Goal: Contribute content: Contribute content

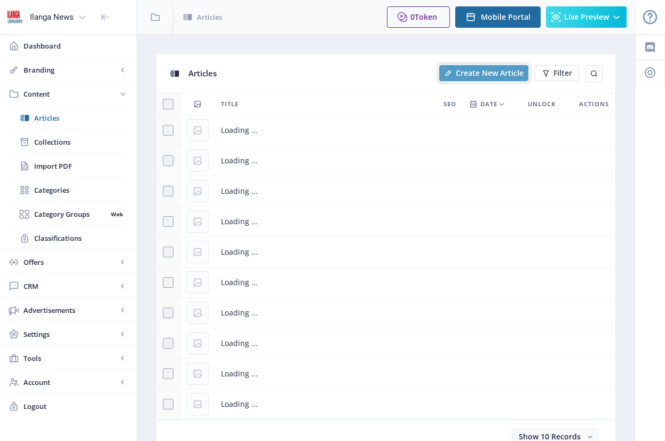
click at [502, 73] on span "Create New Article" at bounding box center [490, 73] width 68 height 9
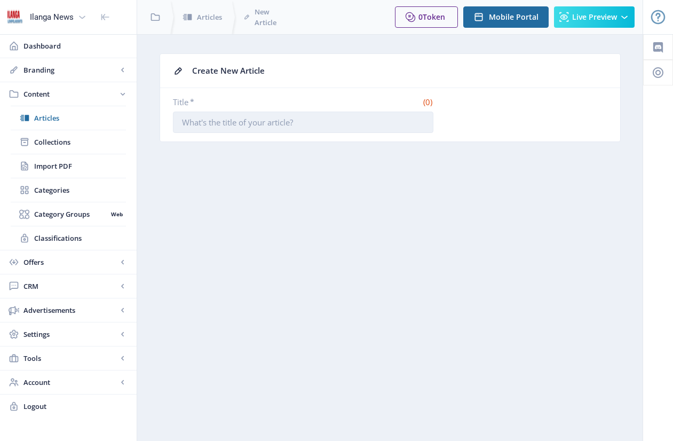
click at [276, 122] on input "Title *" at bounding box center [303, 122] width 261 height 21
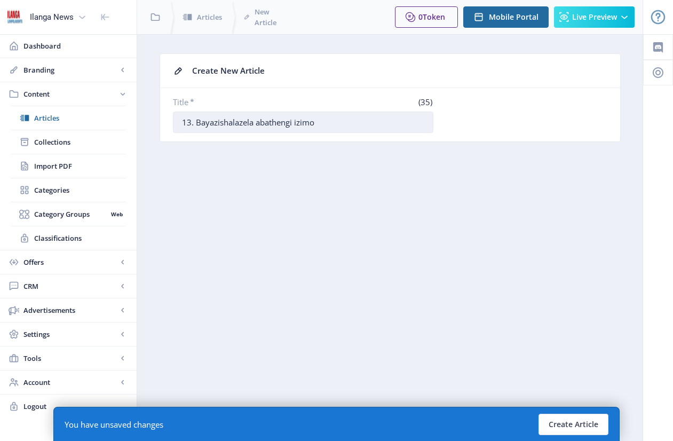
click at [334, 122] on input "13. Bayazishalazela abathengi izimo" at bounding box center [303, 122] width 261 height 21
type input "13. Bayazishalazela abathengi izimoto ezibhile"
click at [581, 414] on button "Create Article" at bounding box center [574, 424] width 70 height 21
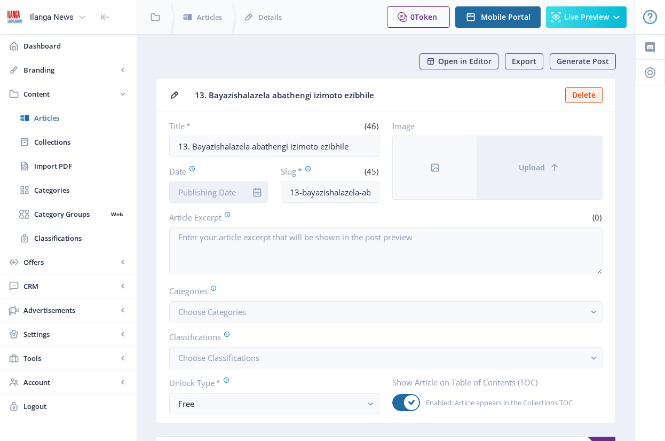
click at [226, 194] on input "Date" at bounding box center [218, 192] width 99 height 21
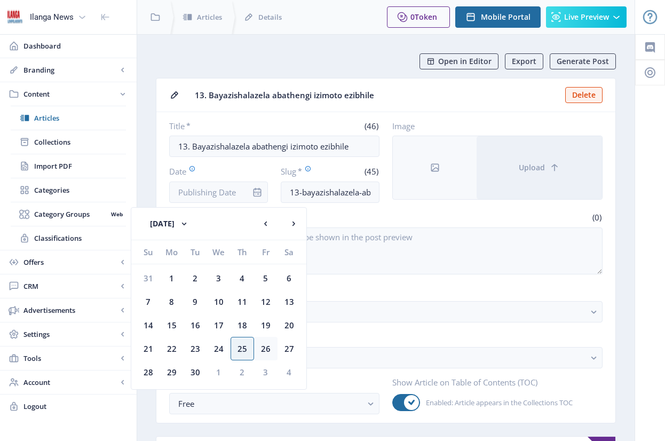
click at [263, 350] on div "26" at bounding box center [265, 348] width 23 height 23
type input "[DATE]"
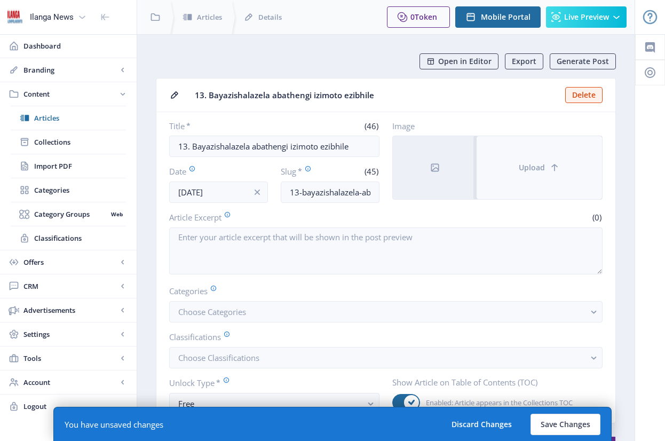
click at [498, 182] on button "Upload" at bounding box center [539, 167] width 125 height 63
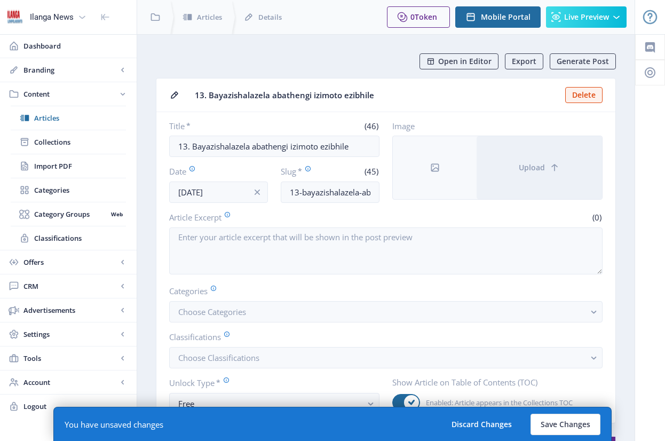
click at [384, 95] on span "13. Bayazishalazela abathengi izimoto ezibhile" at bounding box center [377, 95] width 364 height 11
click at [380, 96] on span "13. Bayazishalazela abathengi izimoto ezibhile" at bounding box center [377, 95] width 364 height 11
click at [286, 104] on nb-card-header "13. Bayazishalazela abathengi izimoto ezibhile Delete" at bounding box center [385, 95] width 459 height 34
click at [360, 95] on span "13. Bayazishalazela abathengi izimoto ezibhile" at bounding box center [377, 95] width 364 height 11
click at [377, 97] on span "13. Bayazishalazela abathengi izimoto ezibhile" at bounding box center [377, 95] width 364 height 11
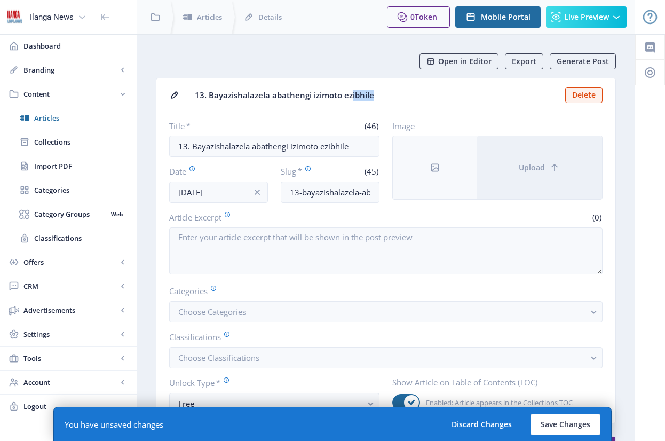
drag, startPoint x: 375, startPoint y: 96, endPoint x: 350, endPoint y: 93, distance: 25.3
click at [350, 93] on span "13. Bayazishalazela abathengi izimoto ezibhile" at bounding box center [377, 95] width 364 height 11
click at [377, 95] on span "13. Bayazishalazela abathengi izimoto ezibhile" at bounding box center [377, 95] width 364 height 11
click at [267, 100] on span "13. Bayazishalazela abathengi izimoto ezibhile" at bounding box center [377, 95] width 364 height 11
click at [384, 97] on span "13. Bayazishalazela abathengi izimoto ezibhile" at bounding box center [377, 95] width 364 height 11
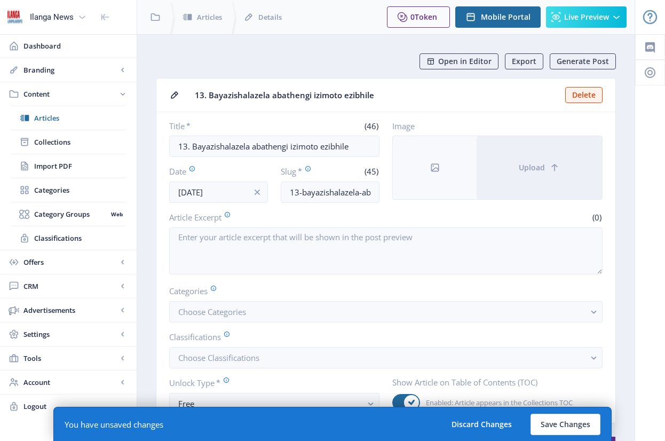
click at [382, 98] on span "13. Bayazishalazela abathengi izimoto ezibhile" at bounding box center [377, 95] width 364 height 11
drag, startPoint x: 346, startPoint y: 96, endPoint x: 210, endPoint y: 97, distance: 135.6
click at [210, 97] on span "13. Bayazishalazela abathengi izimoto ezibhile" at bounding box center [377, 95] width 364 height 11
click at [404, 95] on span "13. Bayazishalazela abathengi izimoto ezibhile" at bounding box center [377, 95] width 364 height 11
click at [382, 94] on span "13. Bayazishalazela abathengi izimoto ezibhile" at bounding box center [377, 95] width 364 height 11
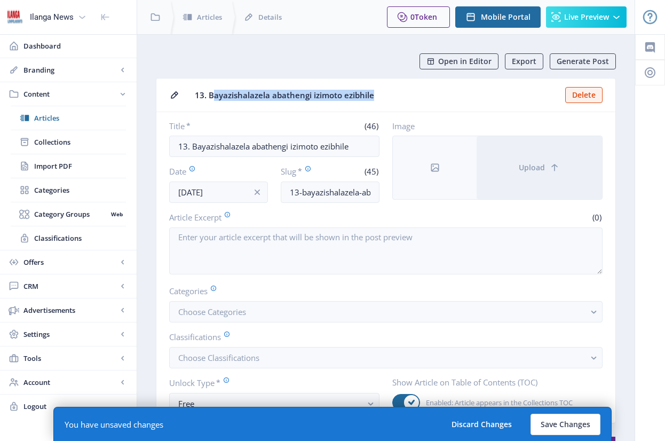
drag, startPoint x: 374, startPoint y: 97, endPoint x: 213, endPoint y: 98, distance: 161.2
click at [213, 98] on span "13. Bayazishalazela abathengi izimoto ezibhile" at bounding box center [377, 95] width 364 height 11
click at [383, 95] on span "13. Bayazishalazela abathengi izimoto ezibhile" at bounding box center [377, 95] width 364 height 11
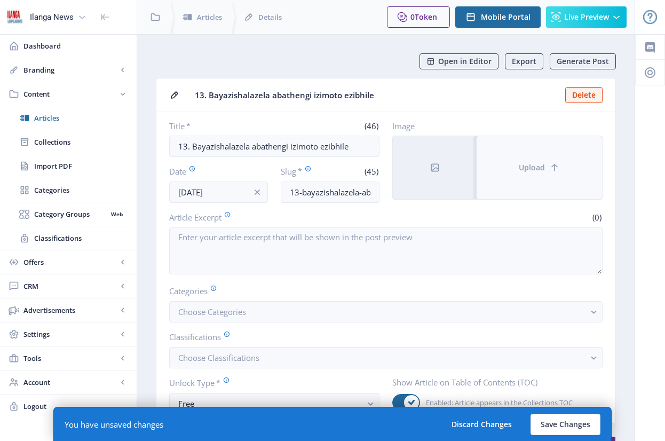
click at [562, 165] on button "Upload" at bounding box center [539, 167] width 125 height 63
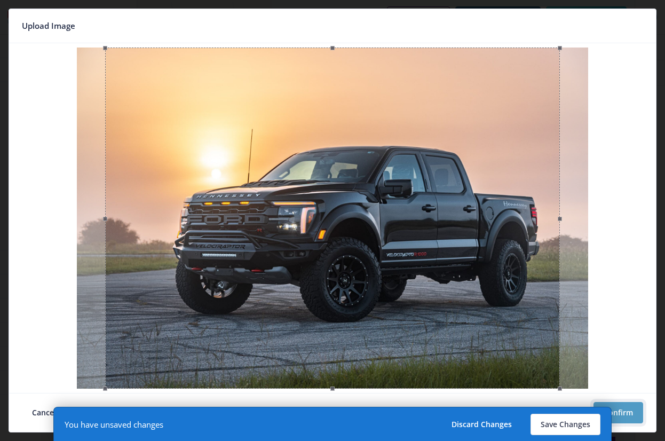
click at [629, 407] on button "Confirm" at bounding box center [619, 412] width 50 height 21
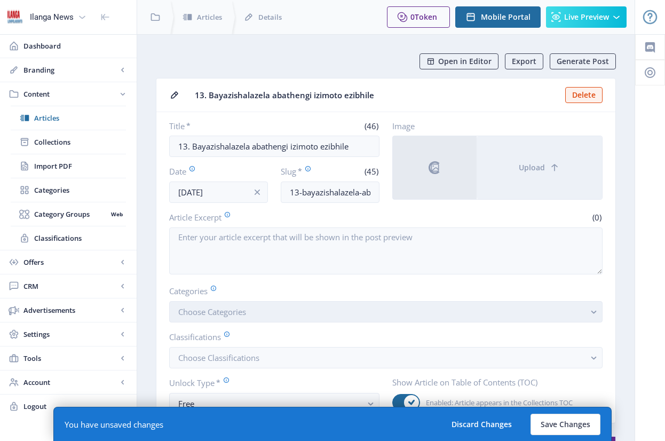
click at [208, 310] on span "Choose Categories" at bounding box center [212, 311] width 68 height 11
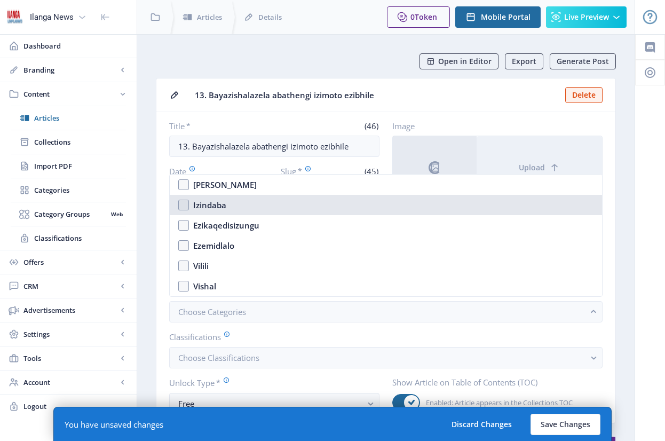
click at [186, 206] on nb-option "Izindaba" at bounding box center [386, 205] width 432 height 20
checkbox input "true"
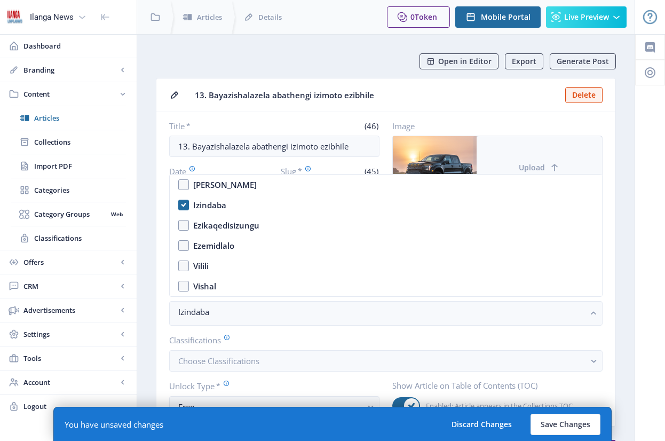
click at [523, 160] on button "Upload" at bounding box center [539, 167] width 125 height 63
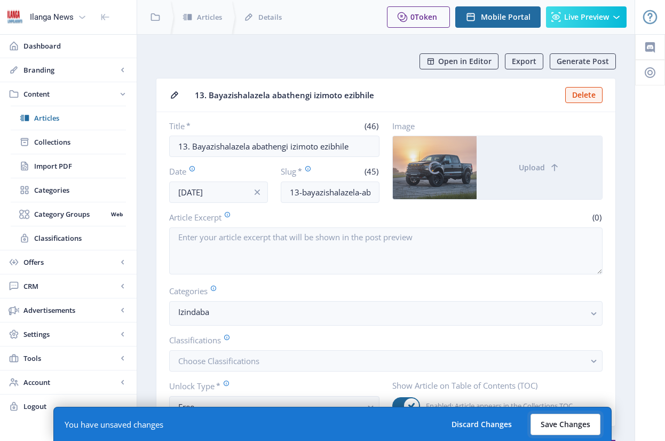
click at [568, 421] on button "Save Changes" at bounding box center [566, 424] width 70 height 21
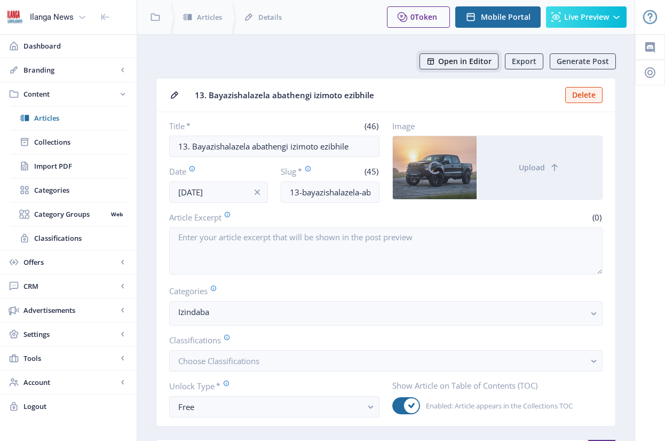
click at [472, 58] on span "Open in Editor" at bounding box center [464, 61] width 53 height 9
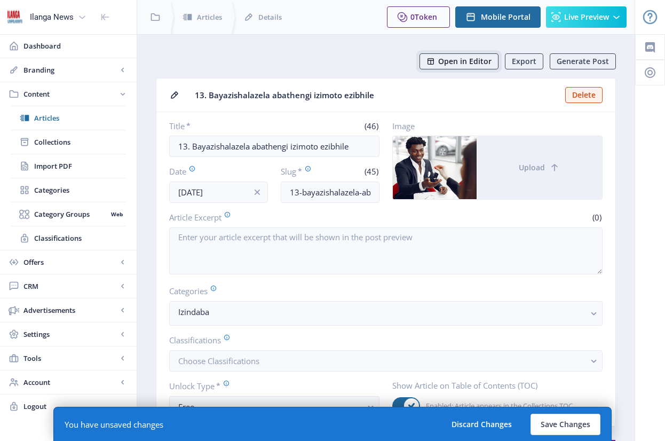
click at [467, 60] on span "Open in Editor" at bounding box center [464, 61] width 53 height 9
click at [471, 62] on span "Open in Editor" at bounding box center [464, 61] width 53 height 9
click at [467, 61] on span "Open in Editor" at bounding box center [464, 61] width 53 height 9
click at [464, 60] on span "Open in Editor" at bounding box center [464, 61] width 53 height 9
